Goal: Transaction & Acquisition: Purchase product/service

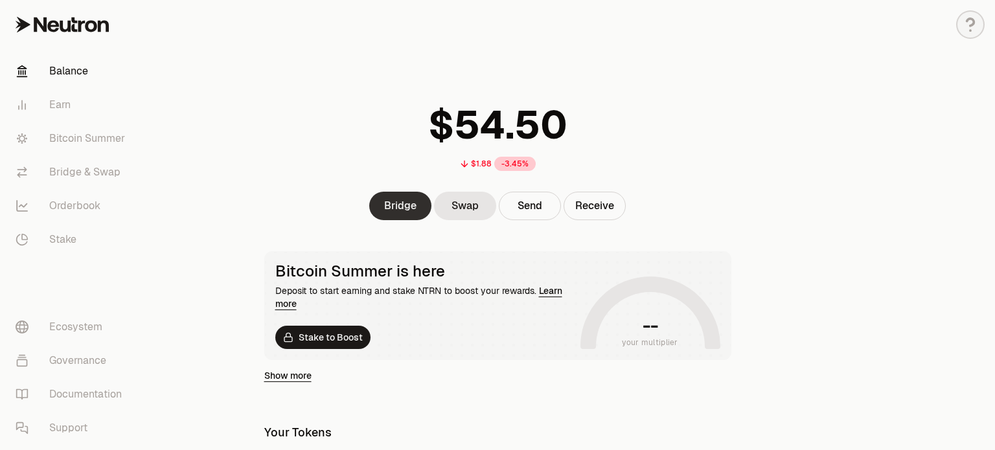
click at [407, 217] on link "Bridge" at bounding box center [400, 206] width 62 height 28
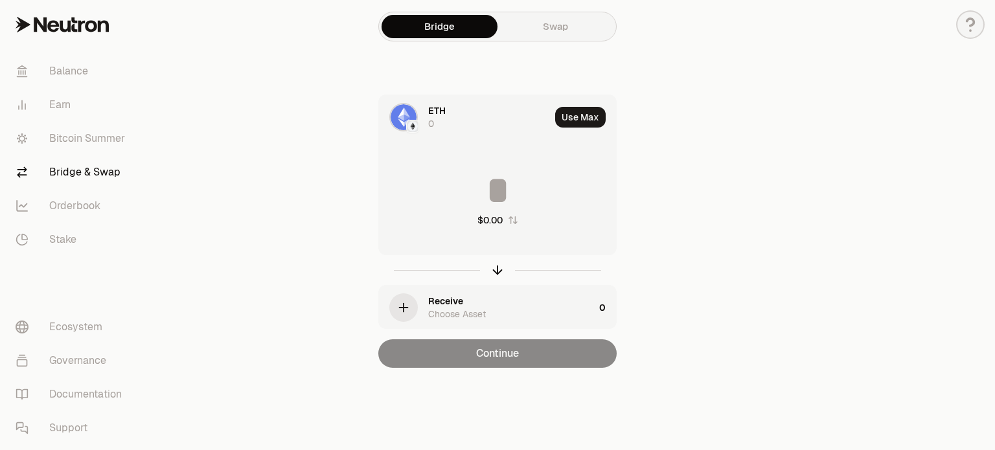
click at [402, 120] on img at bounding box center [403, 117] width 26 height 26
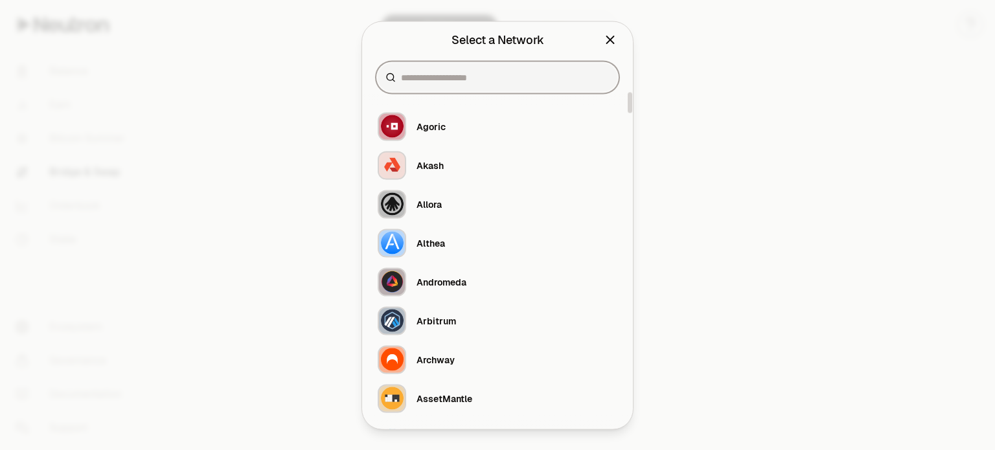
click at [449, 80] on input at bounding box center [505, 77] width 209 height 13
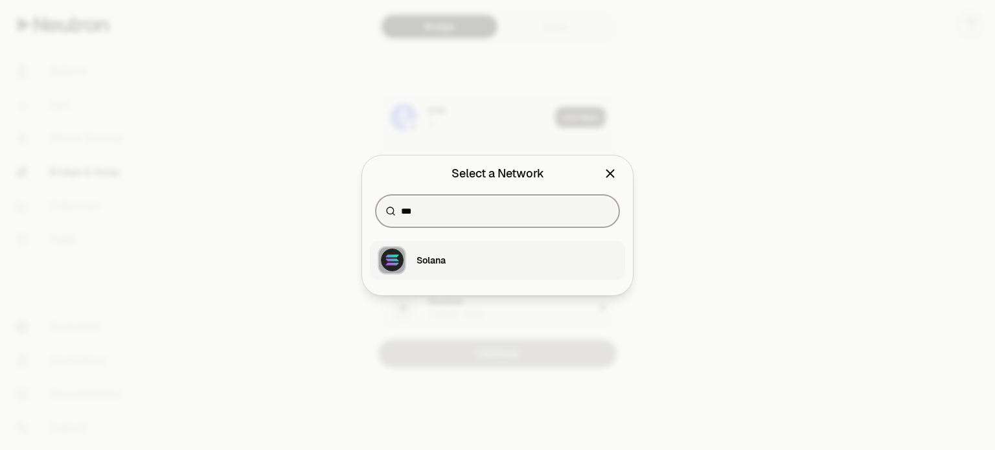
type input "***"
click at [440, 264] on div "Solana" at bounding box center [430, 260] width 29 height 13
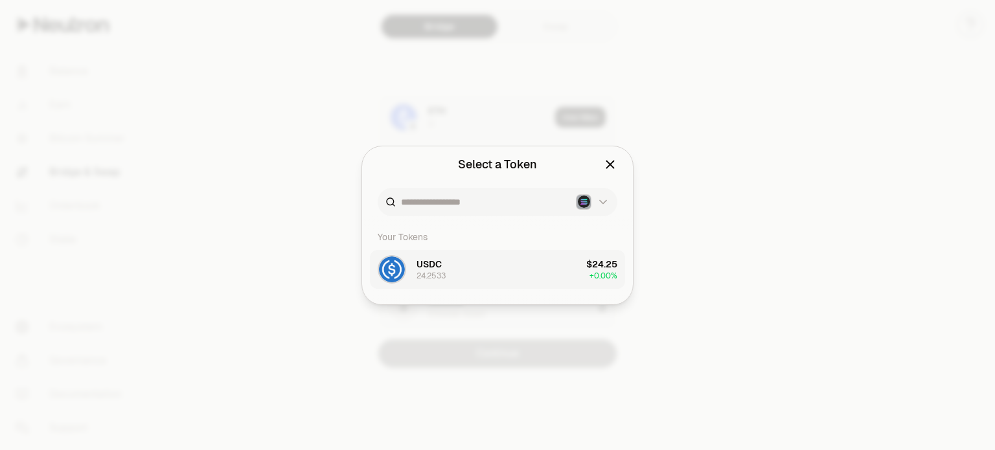
click at [427, 264] on span "USDC" at bounding box center [428, 264] width 25 height 13
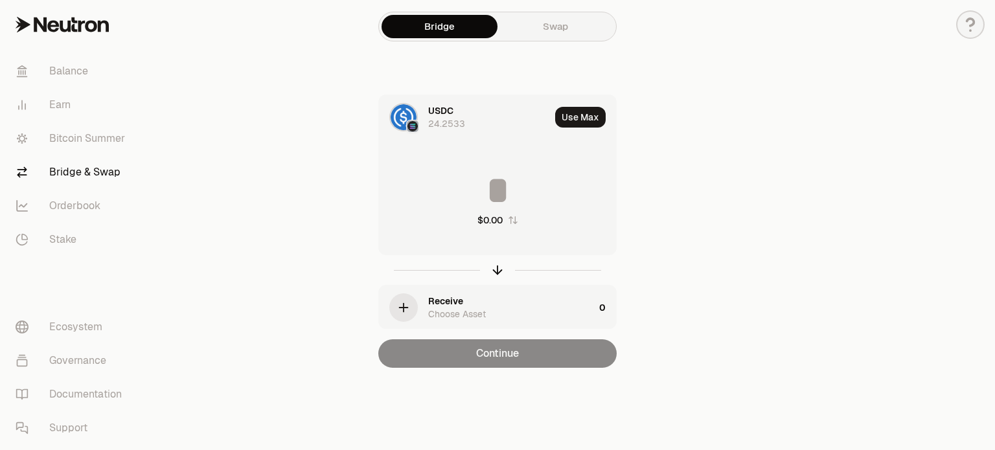
click at [413, 303] on div "button" at bounding box center [403, 308] width 26 height 26
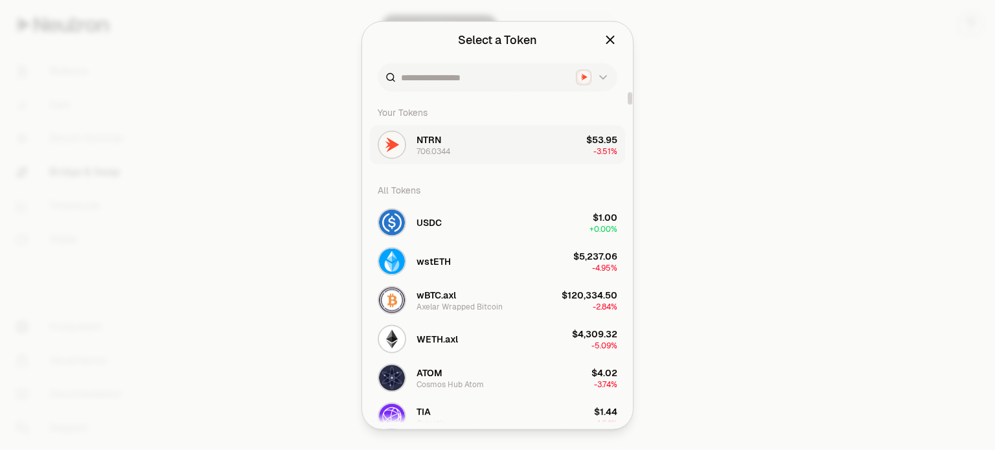
click at [453, 145] on button "NTRN 706.0344 $53.95 -3.51%" at bounding box center [497, 144] width 255 height 39
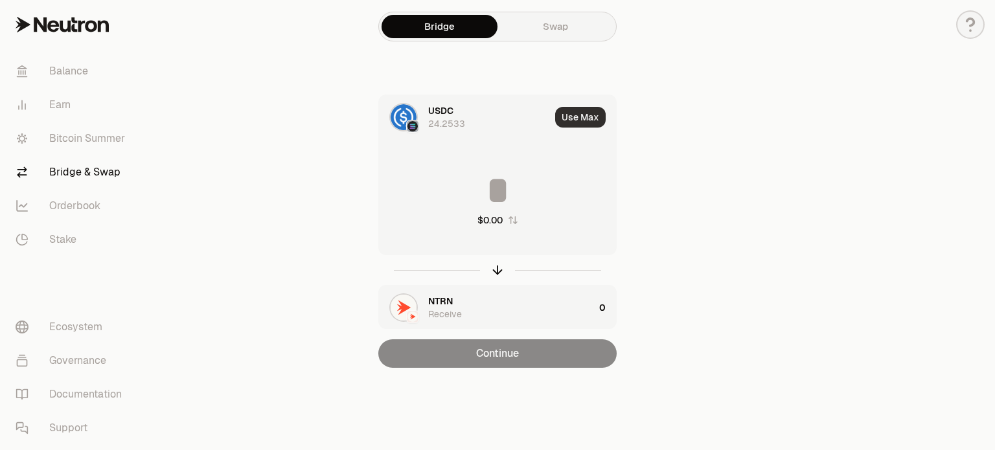
click at [575, 114] on button "Use Max" at bounding box center [580, 117] width 51 height 21
type input "*********"
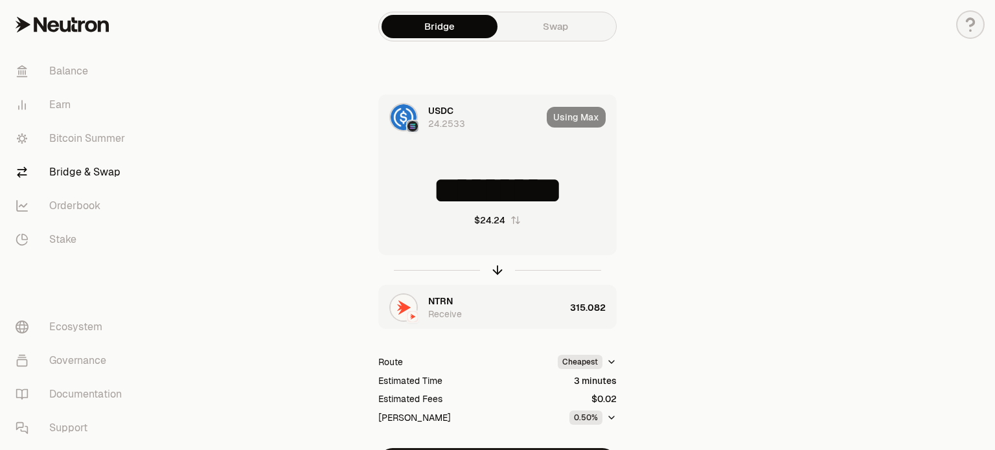
click at [703, 285] on div "USDC 24.2533 Using Max ********* $24.24 NTRN Receive 315.082 Route Cheapest Est…" at bounding box center [497, 286] width 435 height 382
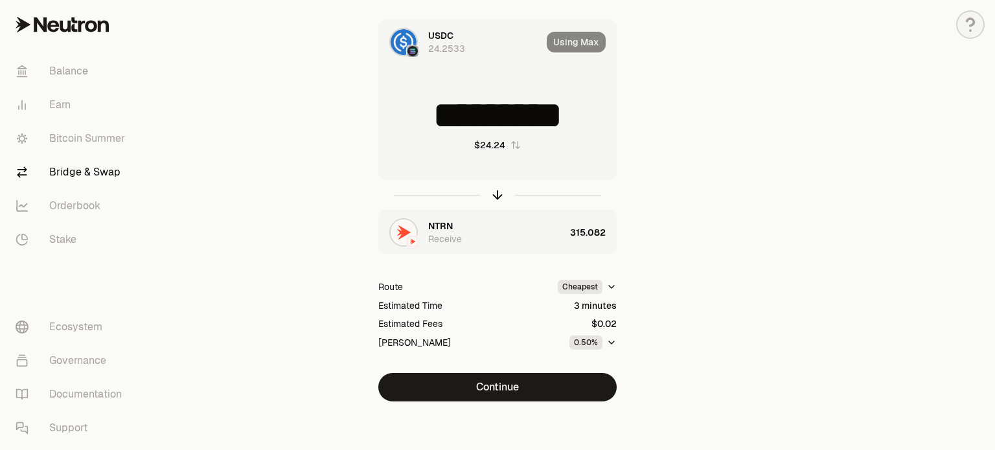
scroll to position [78, 0]
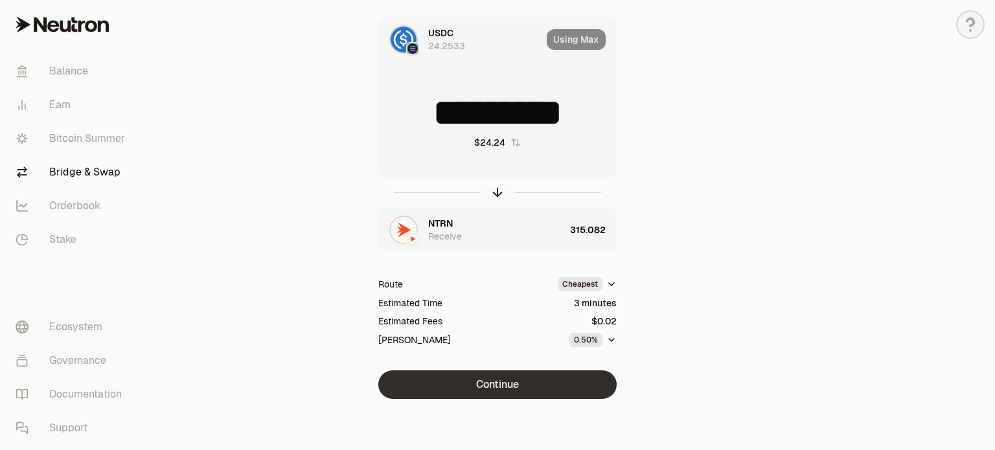
click at [497, 382] on button "Continue" at bounding box center [497, 384] width 238 height 28
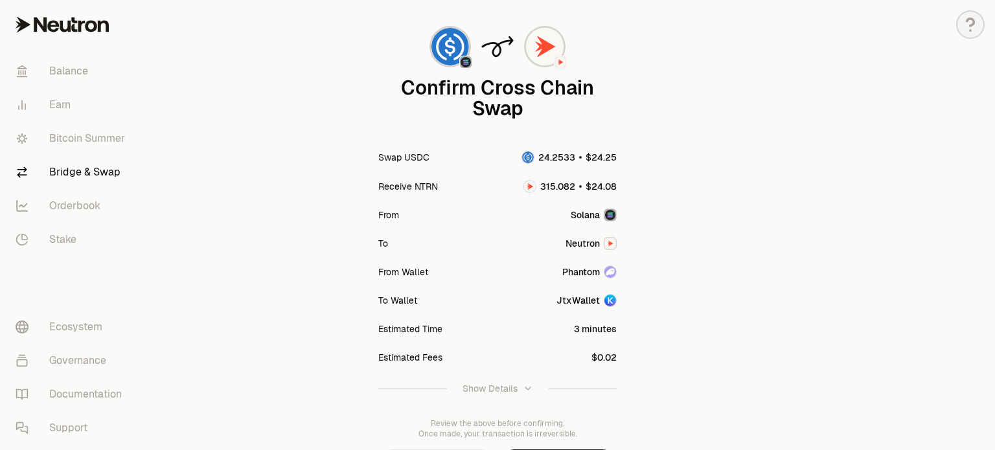
click at [738, 190] on section "Confirm Cross Chain Swap Swap USDC Receive NTRN From [GEOGRAPHIC_DATA] To Neutr…" at bounding box center [498, 225] width 498 height 607
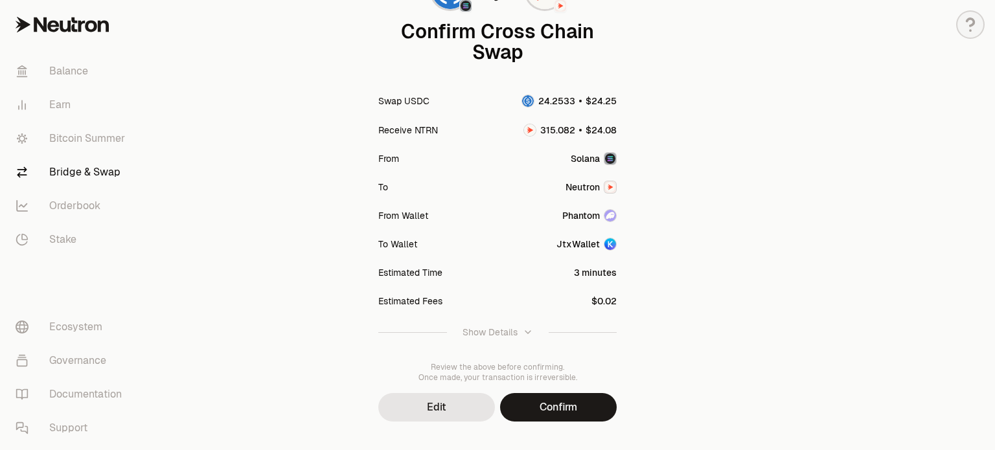
scroll to position [157, 0]
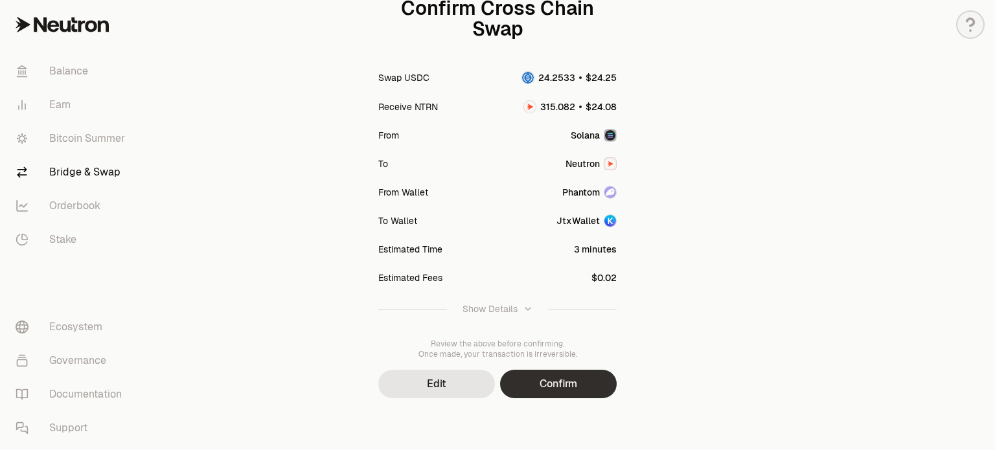
click at [587, 388] on button "Confirm" at bounding box center [558, 384] width 117 height 28
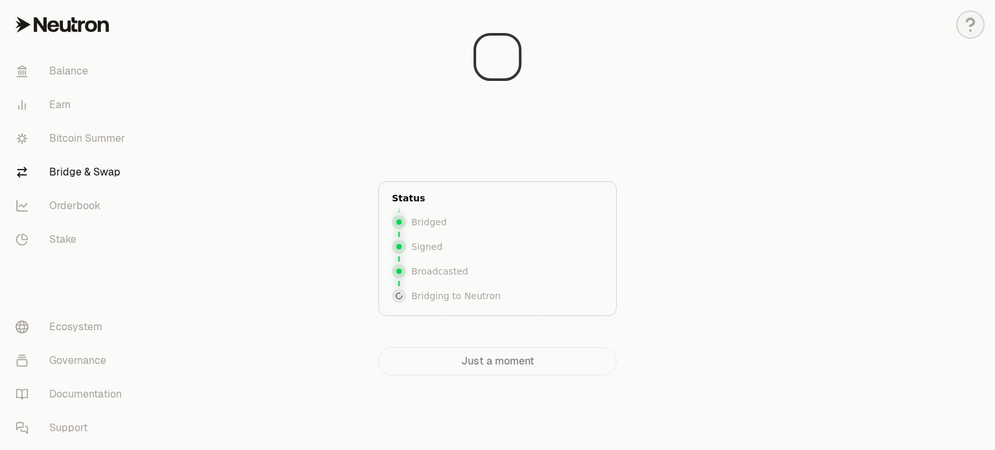
scroll to position [0, 0]
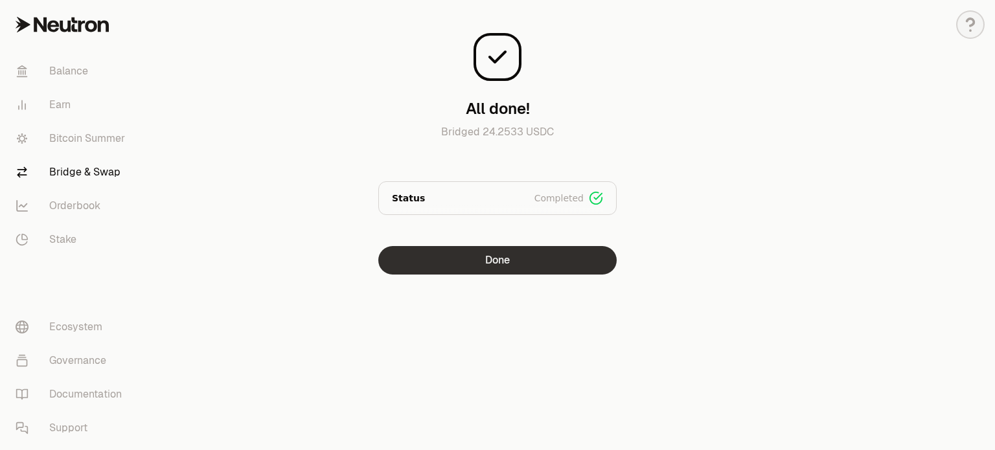
click at [515, 260] on button "Done" at bounding box center [497, 260] width 238 height 28
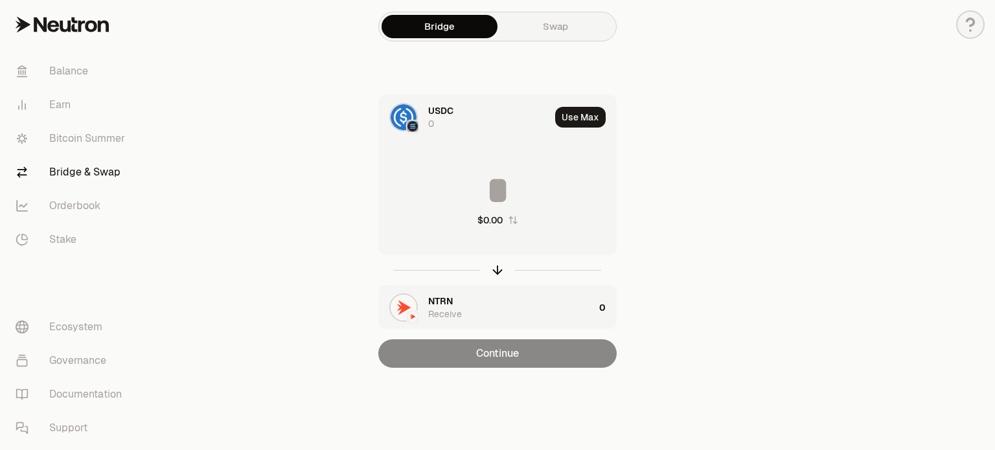
click at [266, 125] on div "Bridge Swap USDC 0 Use Max $0.00 NTRN Receive 0 Continue" at bounding box center [497, 210] width 466 height 420
click at [69, 71] on link "Balance" at bounding box center [72, 71] width 135 height 34
